Goal: Transaction & Acquisition: Purchase product/service

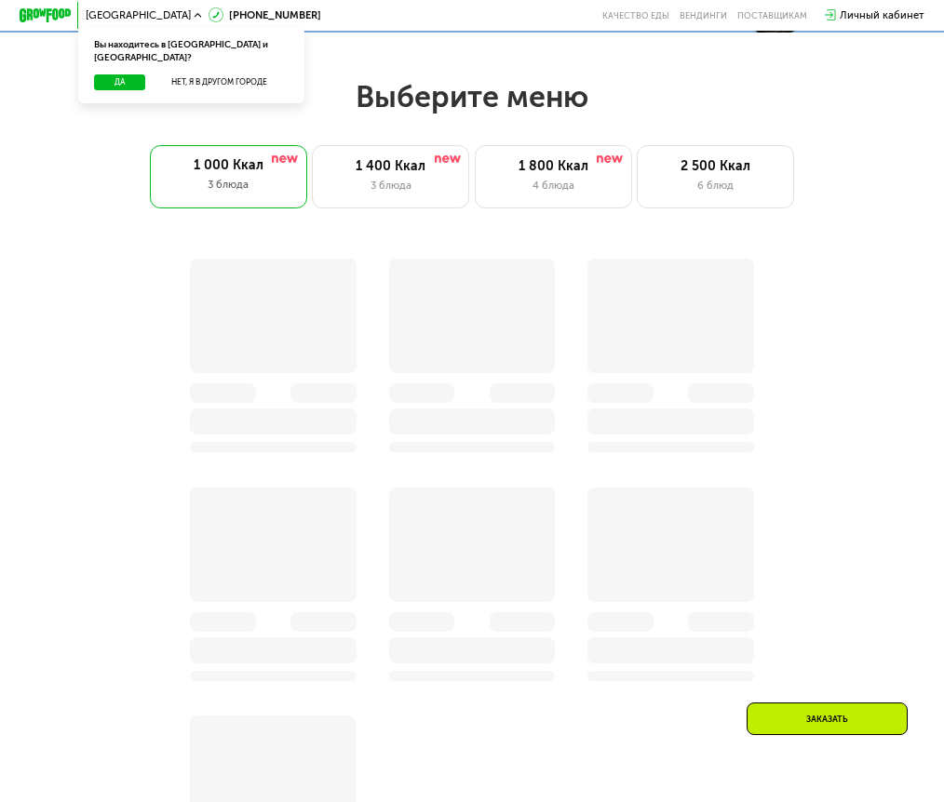
scroll to position [621, 0]
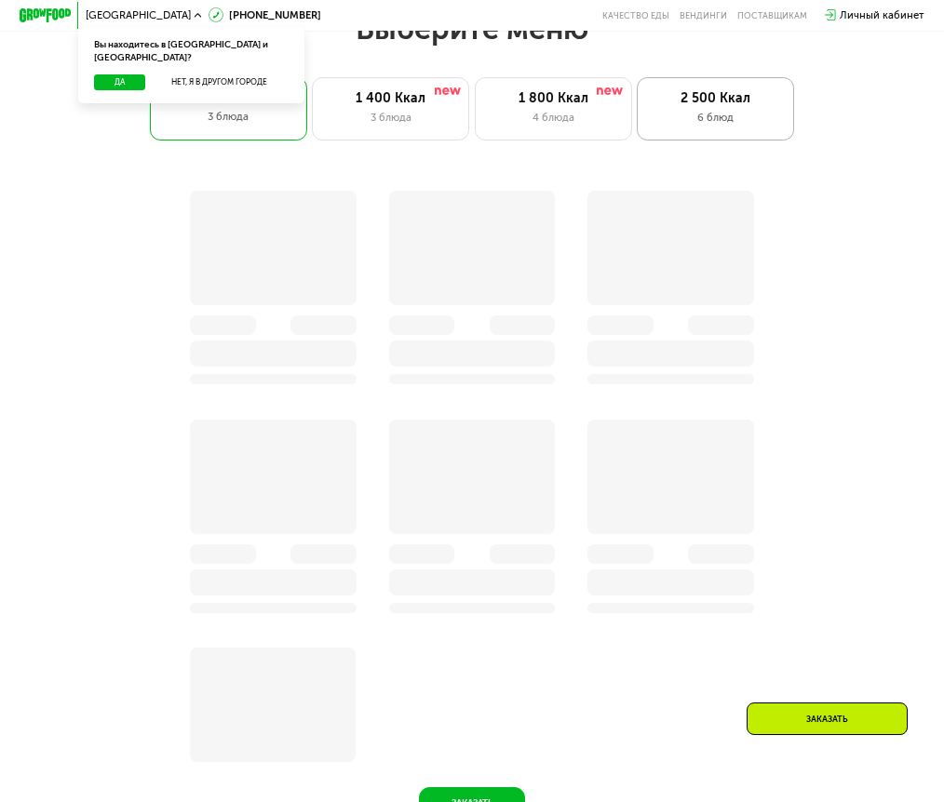
click at [759, 126] on div "6 блюд" at bounding box center [716, 118] width 129 height 16
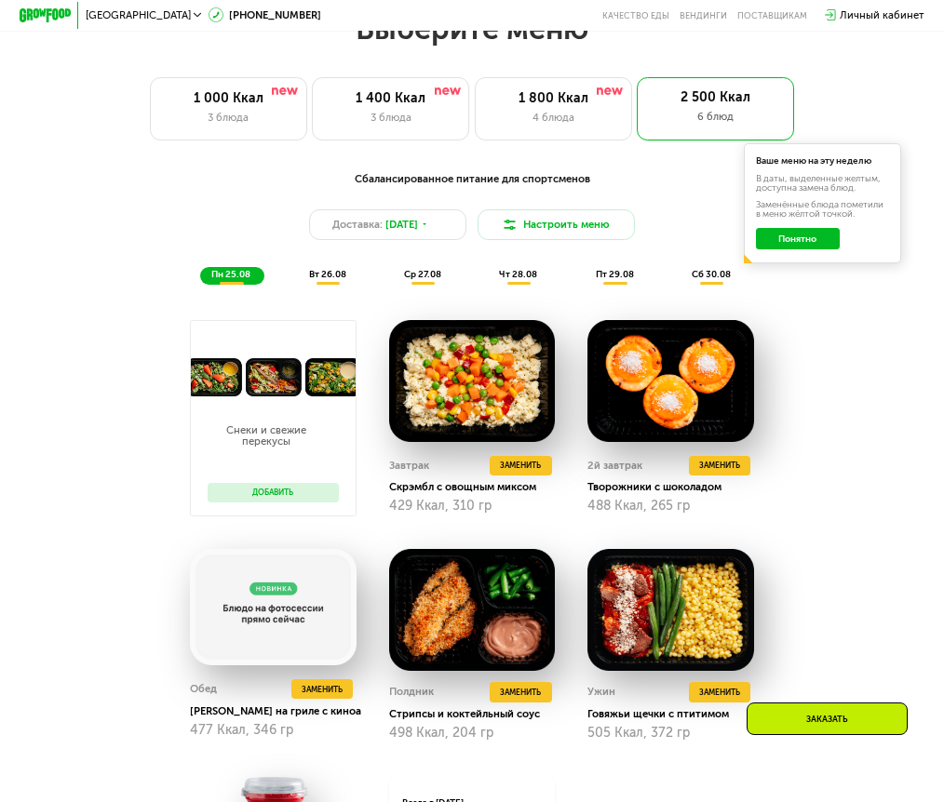
click at [280, 503] on button "Добавить" at bounding box center [273, 493] width 131 height 20
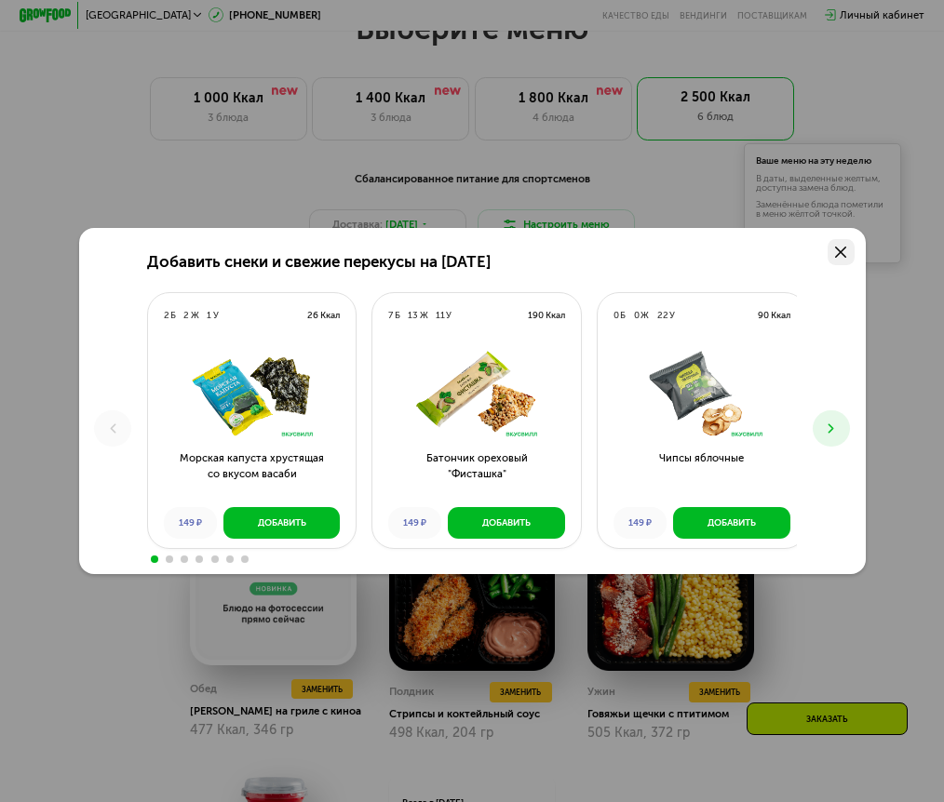
click at [847, 248] on use at bounding box center [841, 253] width 12 height 12
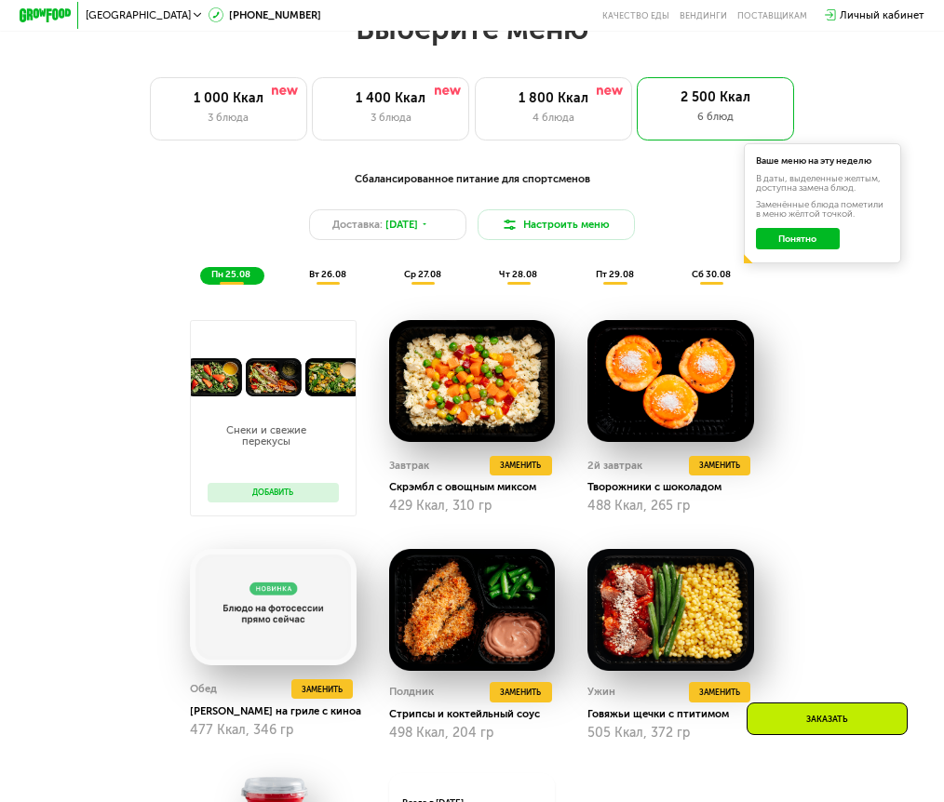
click at [333, 280] on span "вт 26.08" at bounding box center [327, 274] width 37 height 11
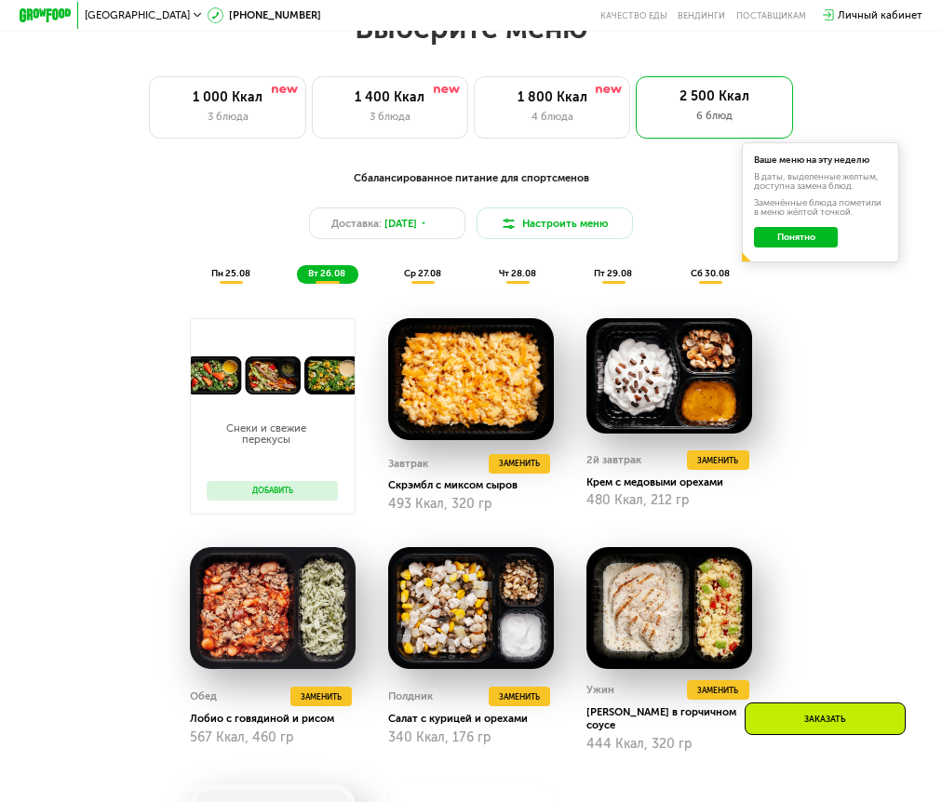
click at [424, 279] on span "ср 27.08" at bounding box center [422, 273] width 37 height 11
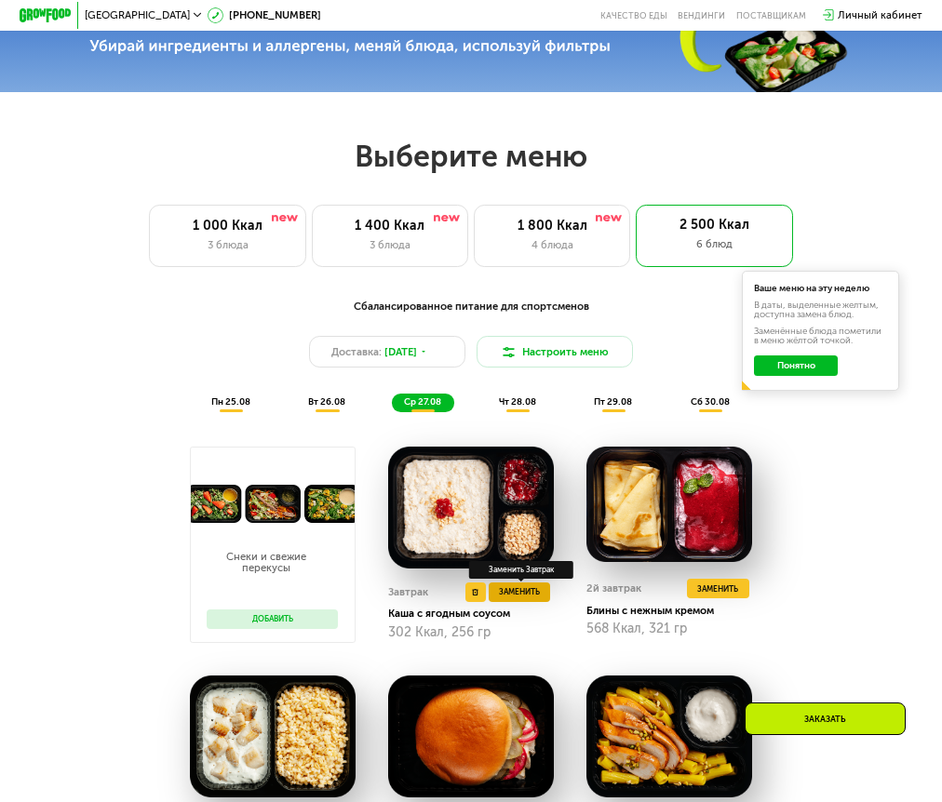
scroll to position [655, 0]
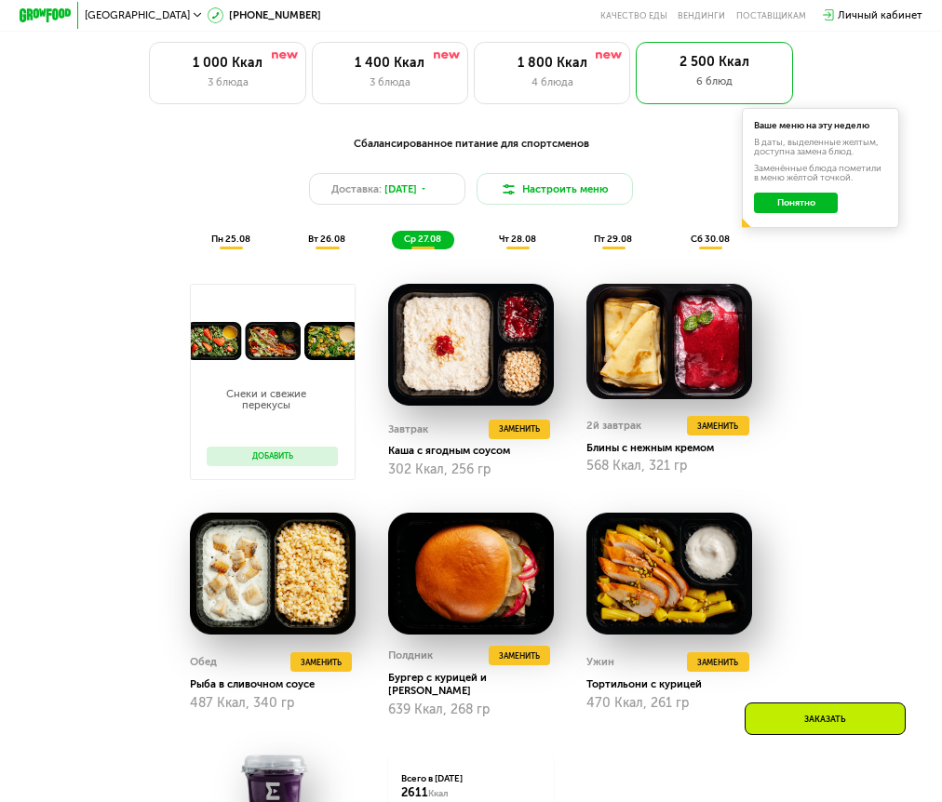
click at [520, 245] on span "чт 28.08" at bounding box center [517, 239] width 37 height 11
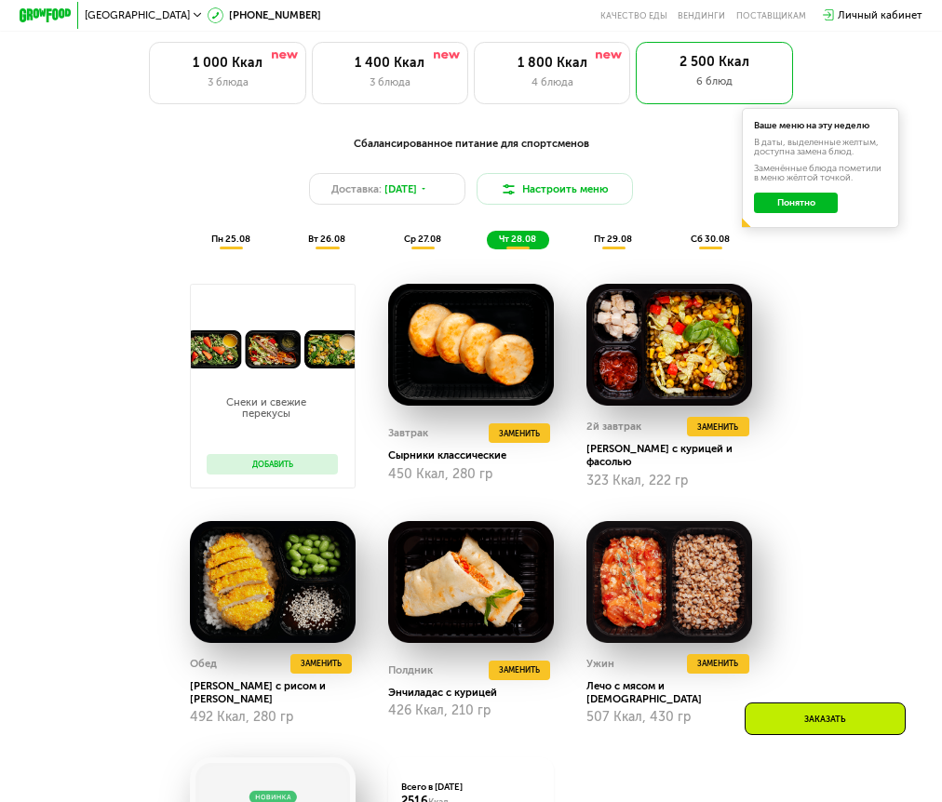
click at [617, 244] on span "пт 29.08" at bounding box center [613, 239] width 38 height 11
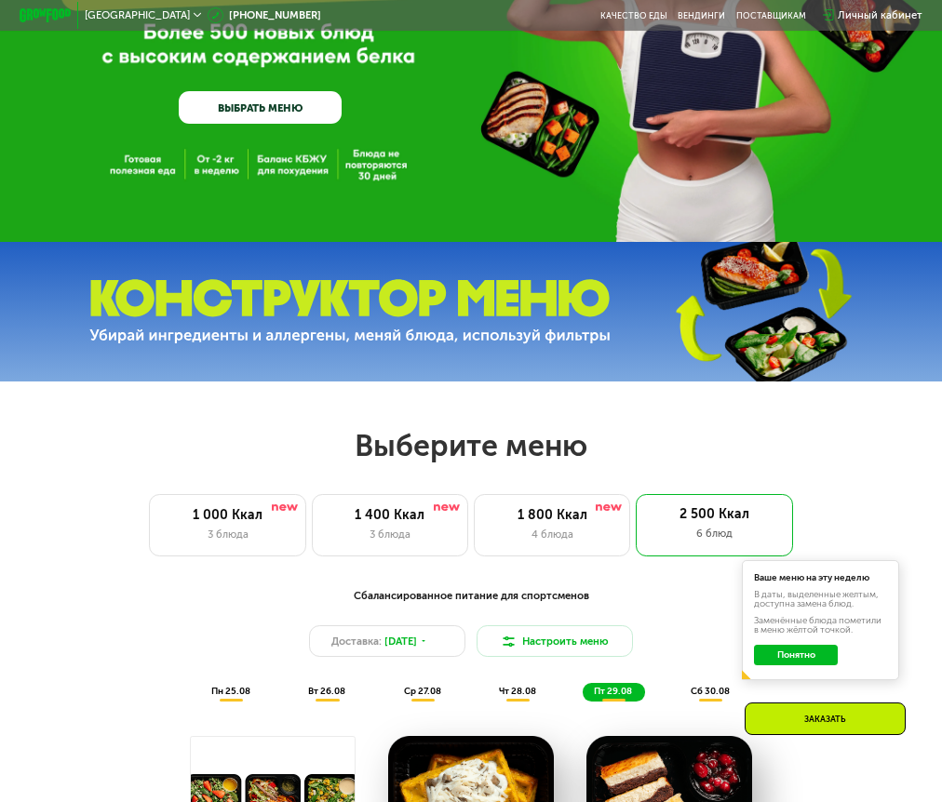
scroll to position [344, 0]
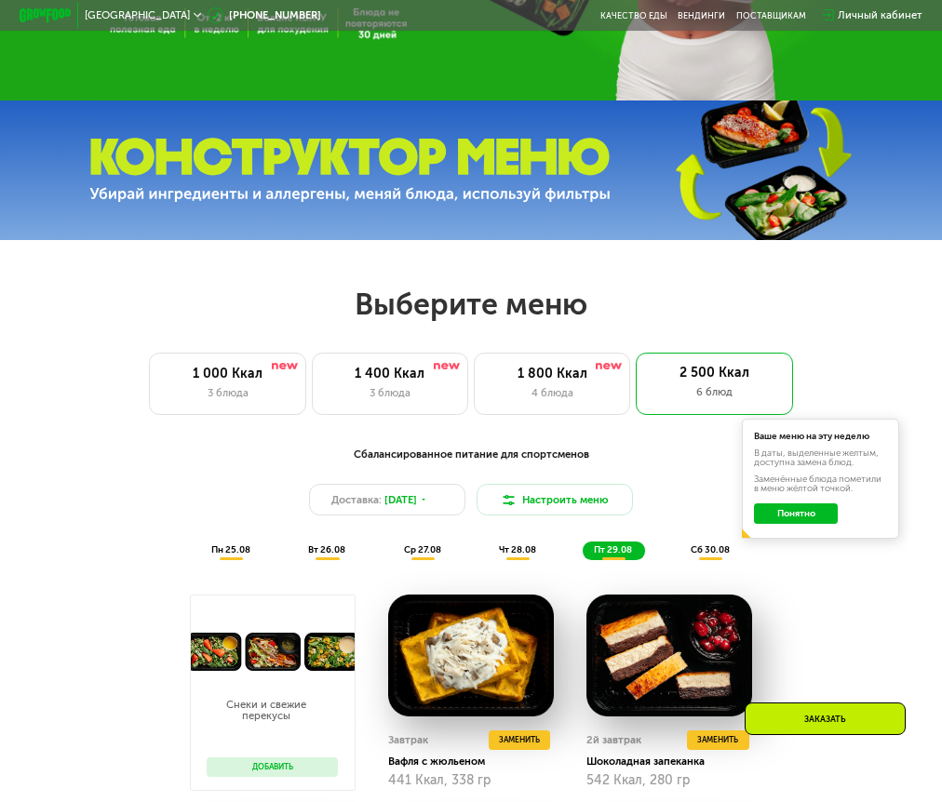
click at [710, 556] on span "сб 30.08" at bounding box center [710, 550] width 39 height 11
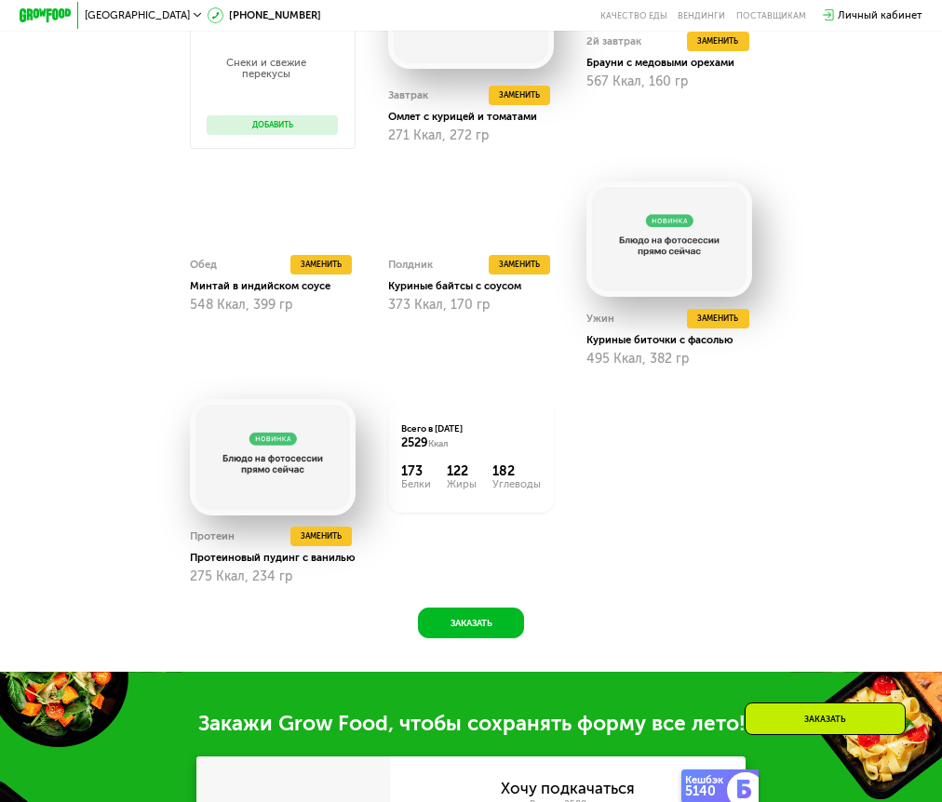
scroll to position [1121, 0]
